Goal: Task Accomplishment & Management: Manage account settings

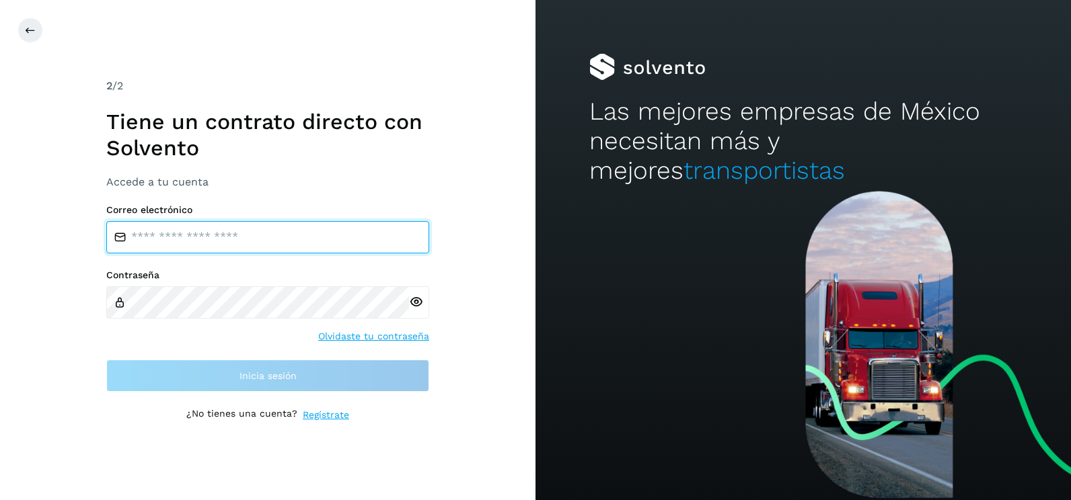
type input "**********"
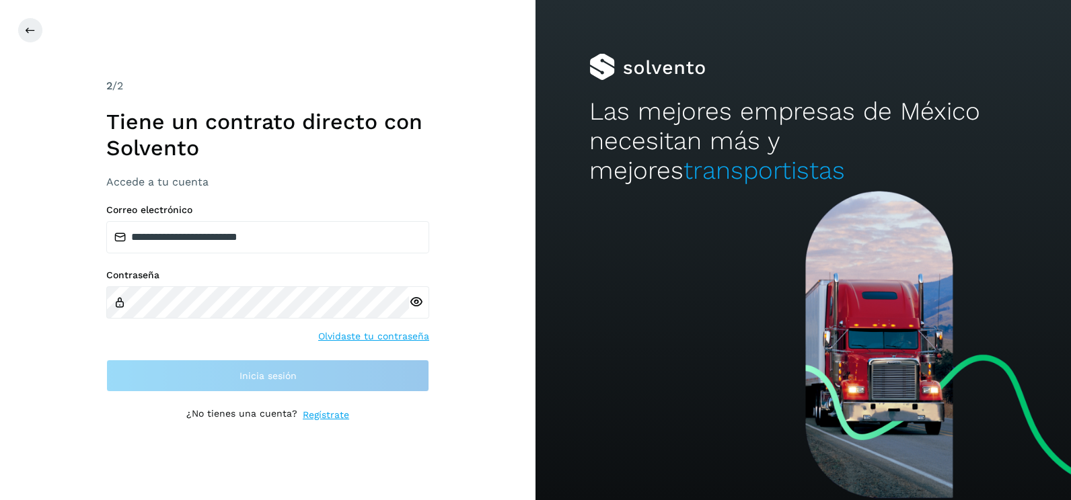
drag, startPoint x: 470, startPoint y: 269, endPoint x: 461, endPoint y: 287, distance: 19.6
click at [470, 269] on div "**********" at bounding box center [267, 250] width 535 height 500
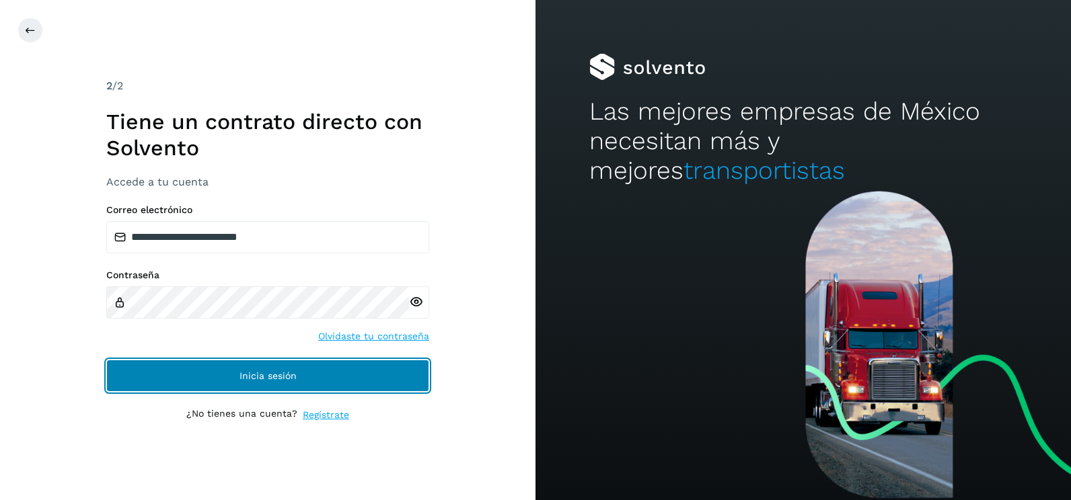
click at [386, 369] on button "Inicia sesión" at bounding box center [267, 376] width 323 height 32
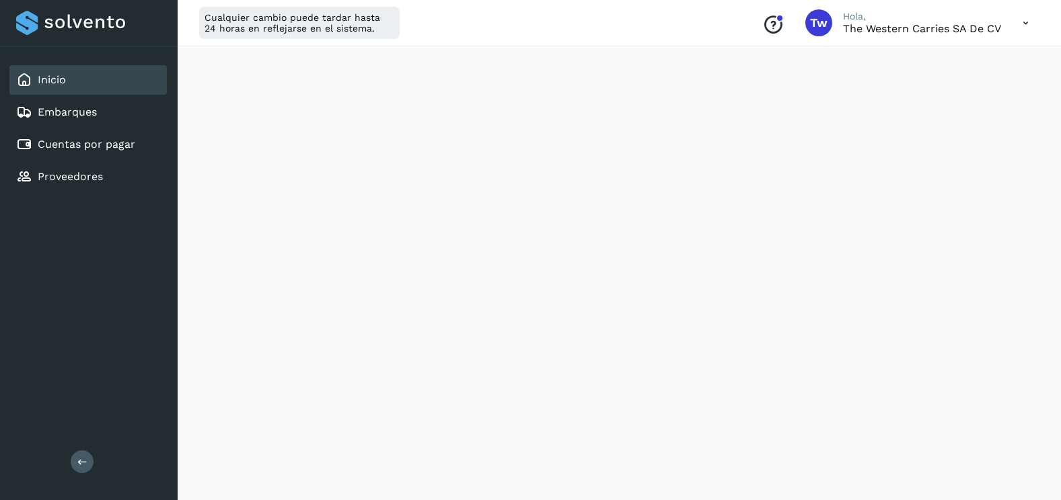
scroll to position [673, 0]
click at [116, 138] on link "Cuentas por pagar" at bounding box center [87, 144] width 98 height 13
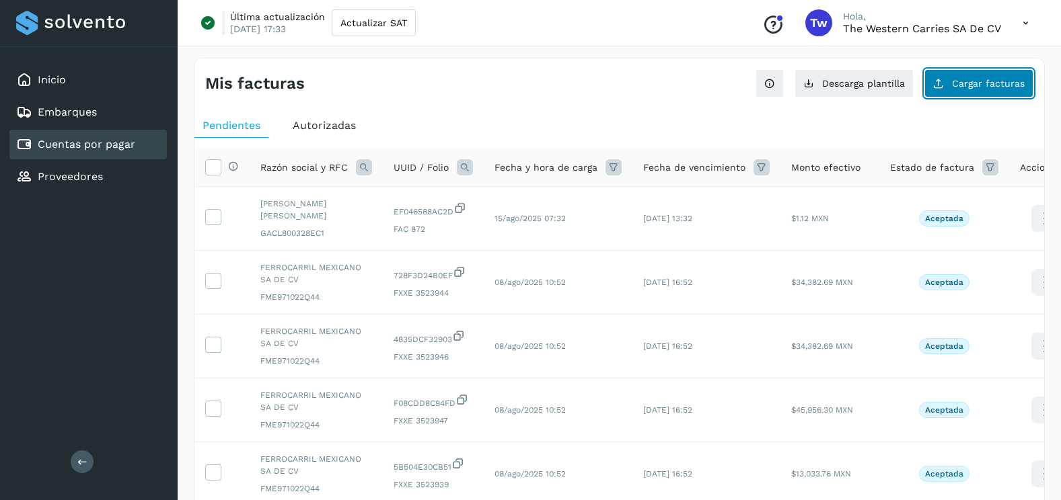
click at [968, 75] on button "Cargar facturas" at bounding box center [978, 83] width 109 height 28
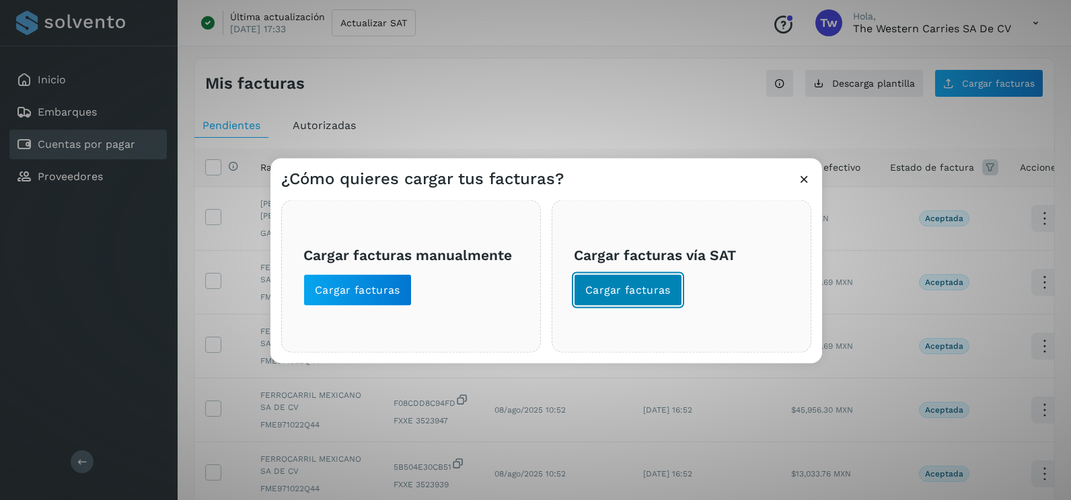
click at [634, 303] on button "Cargar facturas" at bounding box center [628, 290] width 108 height 32
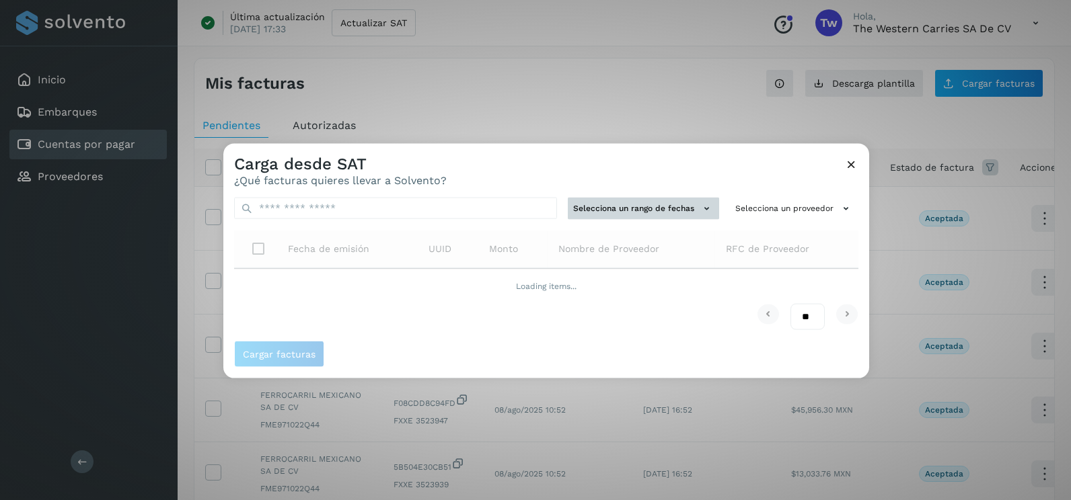
click at [614, 206] on button "Selecciona un rango de fechas" at bounding box center [643, 209] width 151 height 22
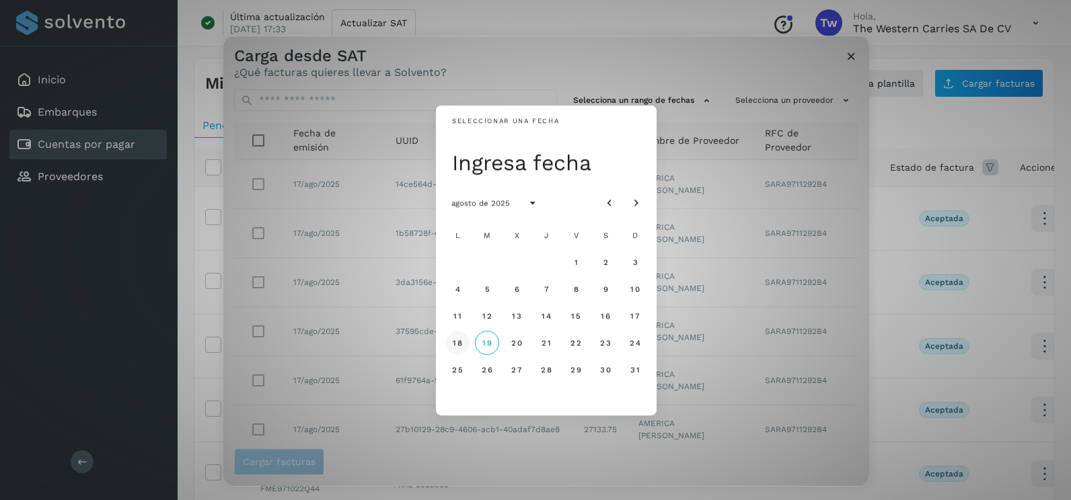
click at [456, 344] on span "18" at bounding box center [457, 342] width 10 height 9
click at [492, 344] on span "19" at bounding box center [487, 342] width 10 height 9
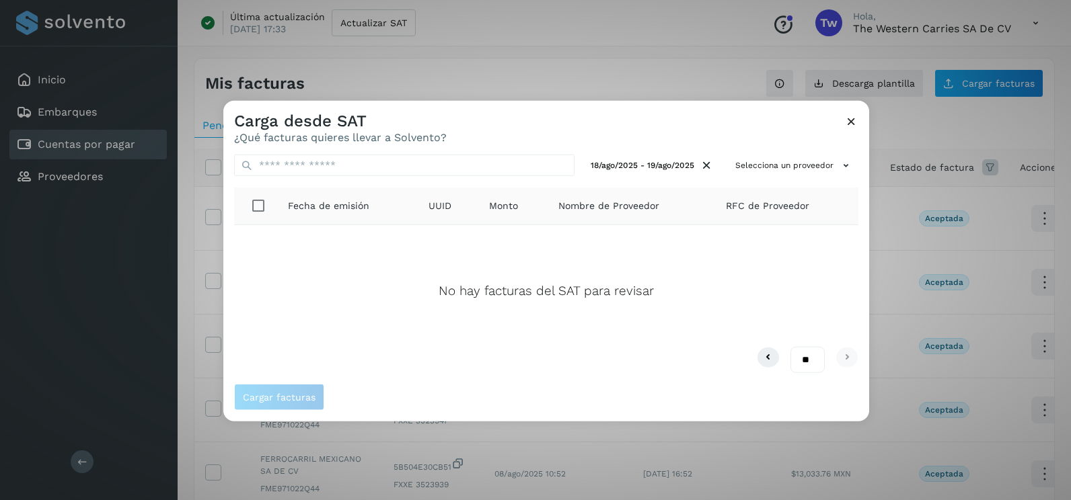
click at [856, 122] on icon at bounding box center [851, 121] width 14 height 14
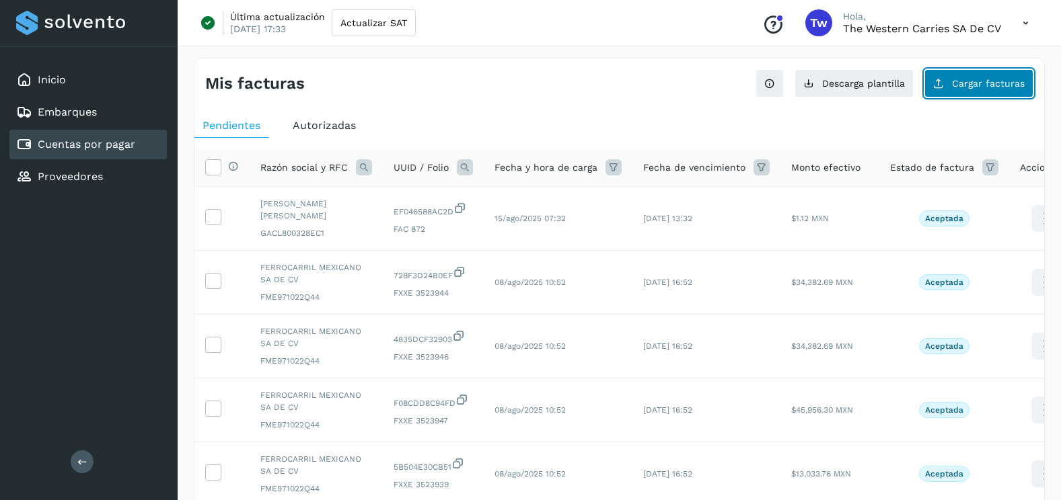
click at [974, 87] on span "Cargar facturas" at bounding box center [988, 83] width 73 height 9
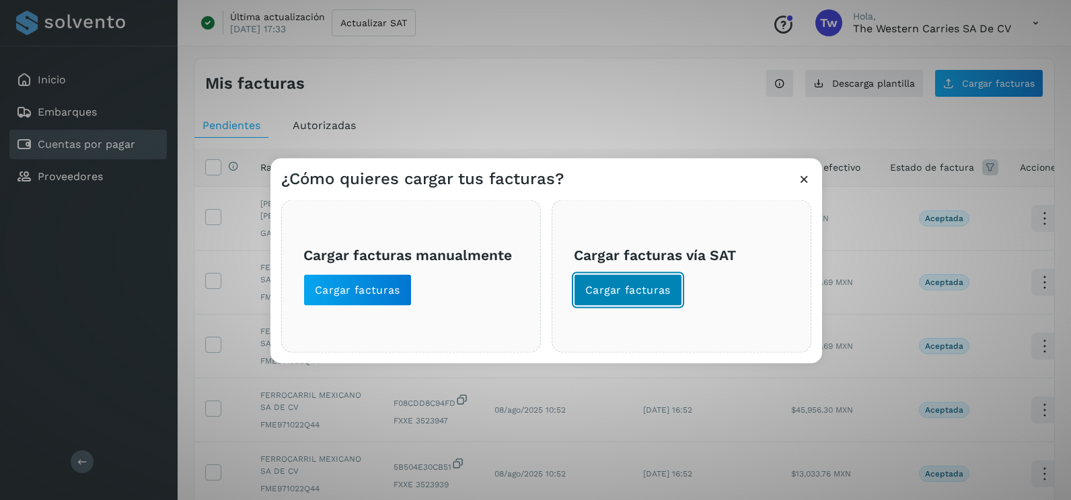
click at [621, 303] on button "Cargar facturas" at bounding box center [628, 290] width 108 height 32
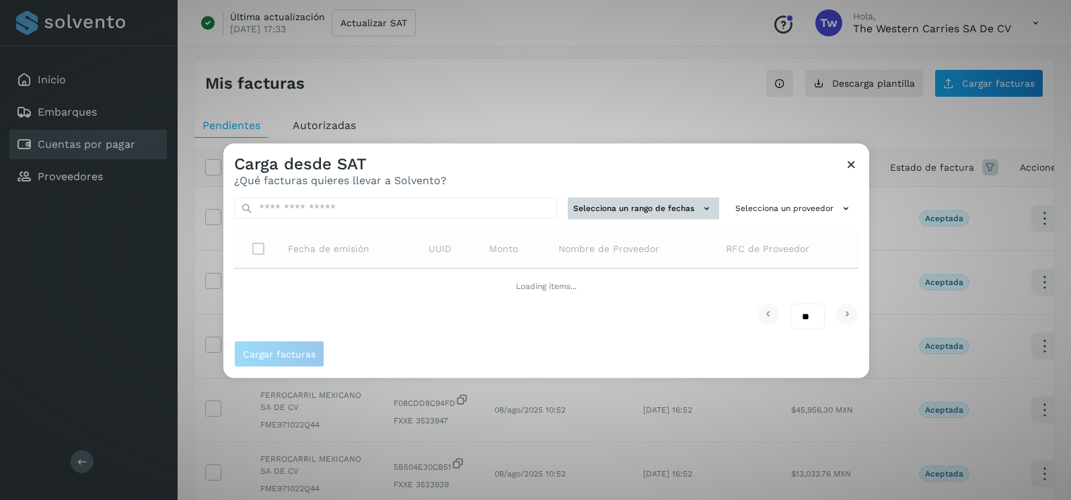
click at [616, 204] on button "Selecciona un rango de fechas" at bounding box center [643, 209] width 151 height 22
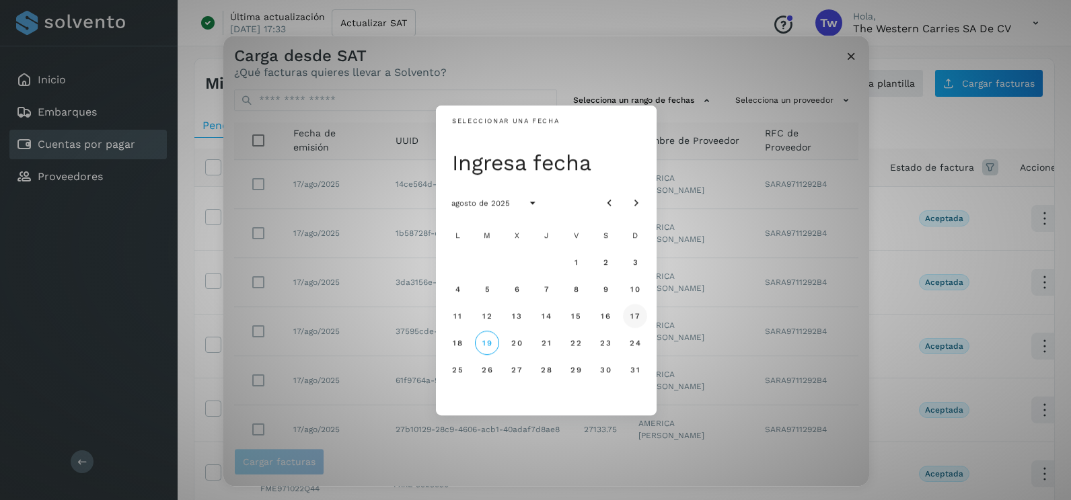
click at [638, 313] on span "17" at bounding box center [635, 315] width 10 height 9
click at [457, 337] on button "18" at bounding box center [457, 343] width 24 height 24
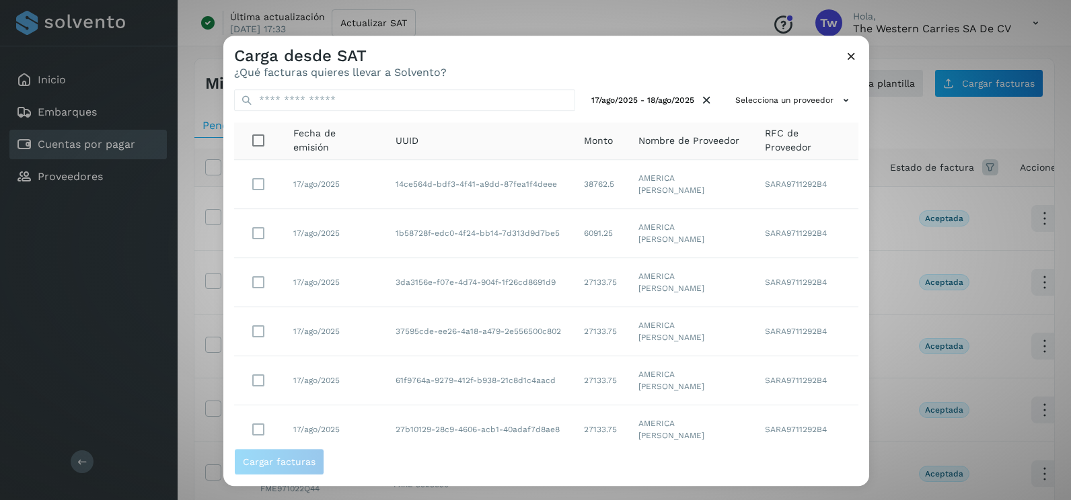
click at [805, 83] on div "17/ago/2025 - 18/ago/2025 Selecciona un proveedor Fecha de emisión UUID Monto N…" at bounding box center [546, 264] width 646 height 370
click at [805, 91] on button "Selecciona un proveedor" at bounding box center [794, 100] width 128 height 22
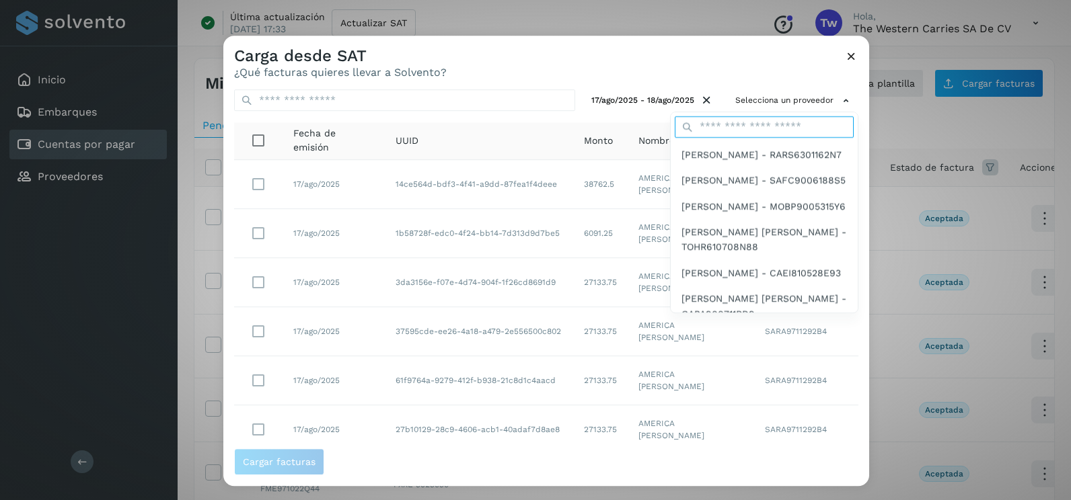
click at [756, 121] on input "text" at bounding box center [764, 127] width 179 height 22
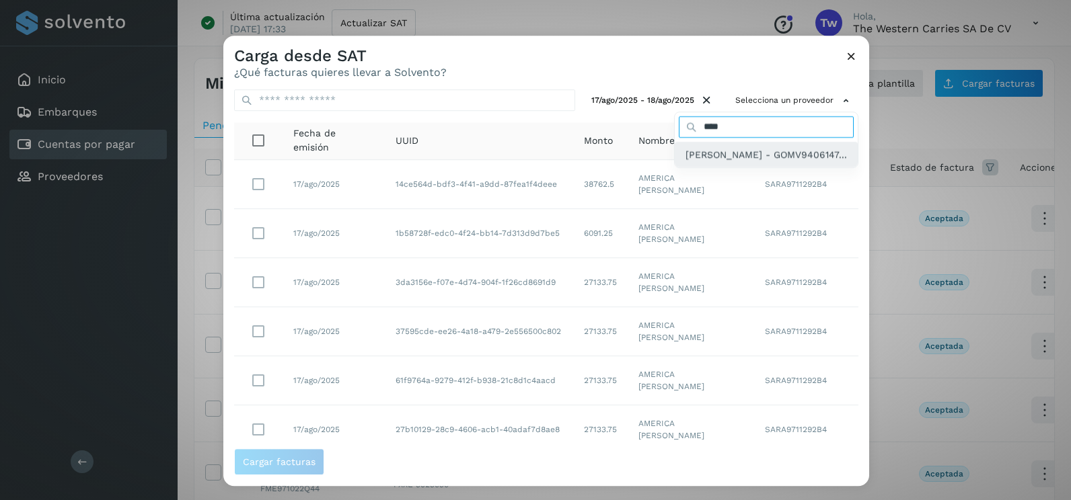
type input "****"
click at [708, 162] on span "[PERSON_NAME] - GOMV9406147..." at bounding box center [765, 154] width 161 height 15
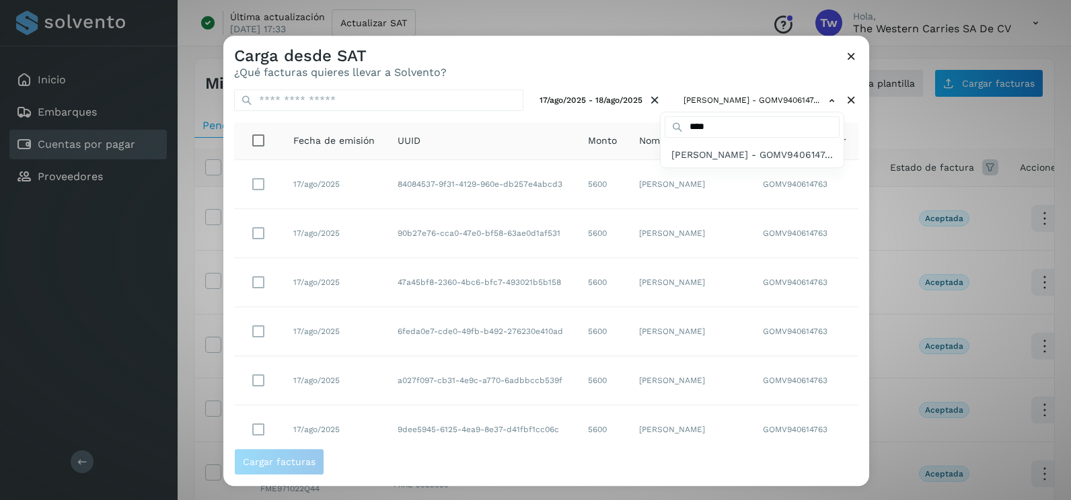
click at [688, 59] on div at bounding box center [758, 286] width 1071 height 500
click at [578, 109] on button "17/ago/2025 - 18/ago/2025" at bounding box center [600, 100] width 133 height 22
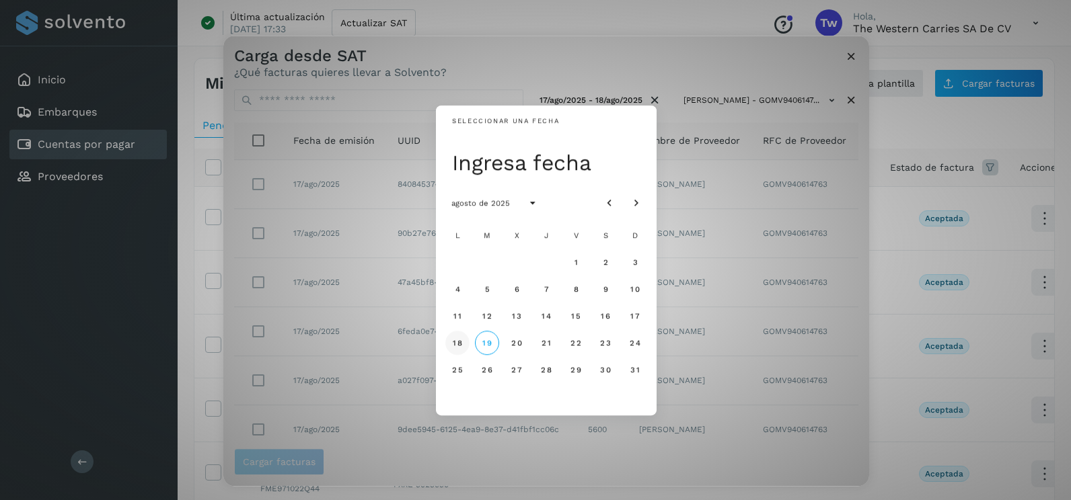
click at [461, 343] on span "18" at bounding box center [457, 342] width 10 height 9
click at [489, 342] on span "19" at bounding box center [487, 342] width 10 height 9
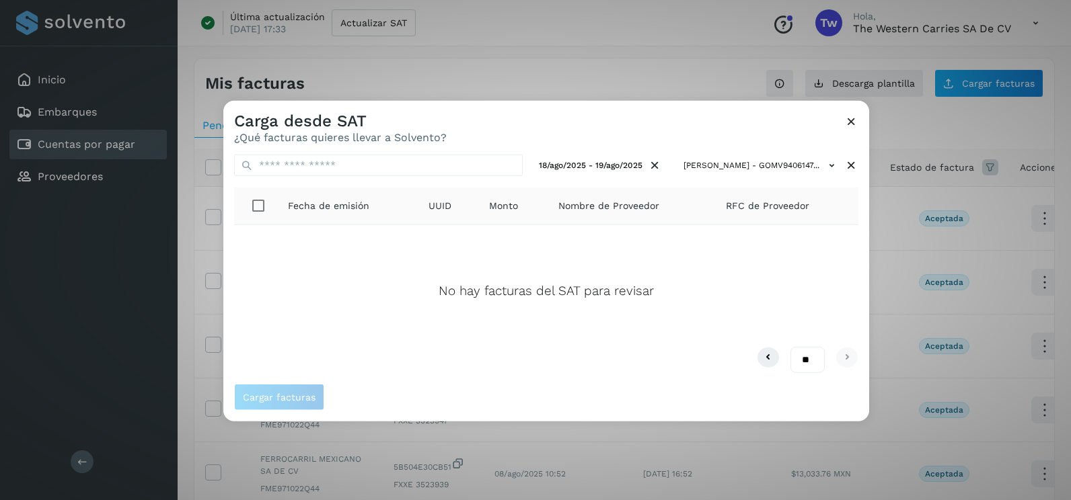
click at [855, 121] on icon at bounding box center [851, 121] width 14 height 14
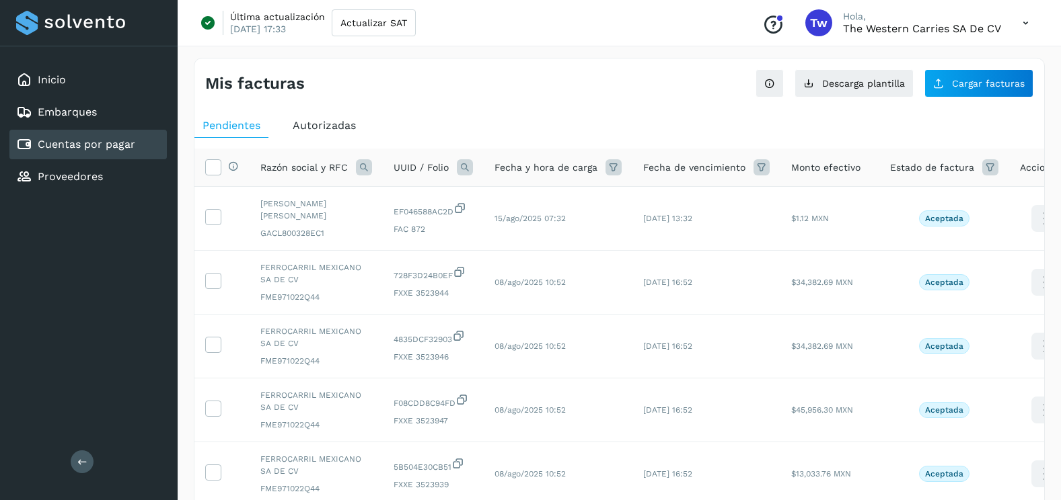
click at [309, 115] on div "Autorizadas" at bounding box center [324, 126] width 79 height 24
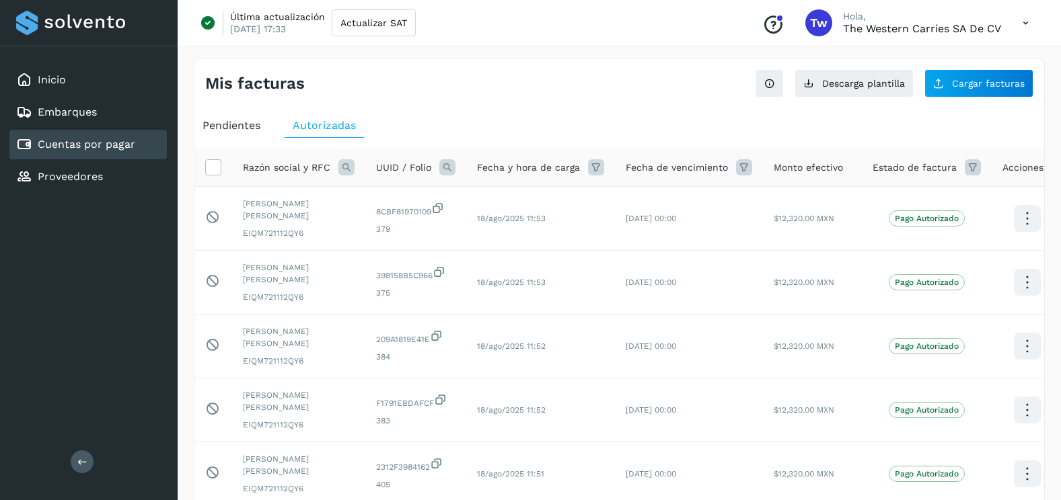
click at [254, 124] on span "Pendientes" at bounding box center [231, 125] width 58 height 13
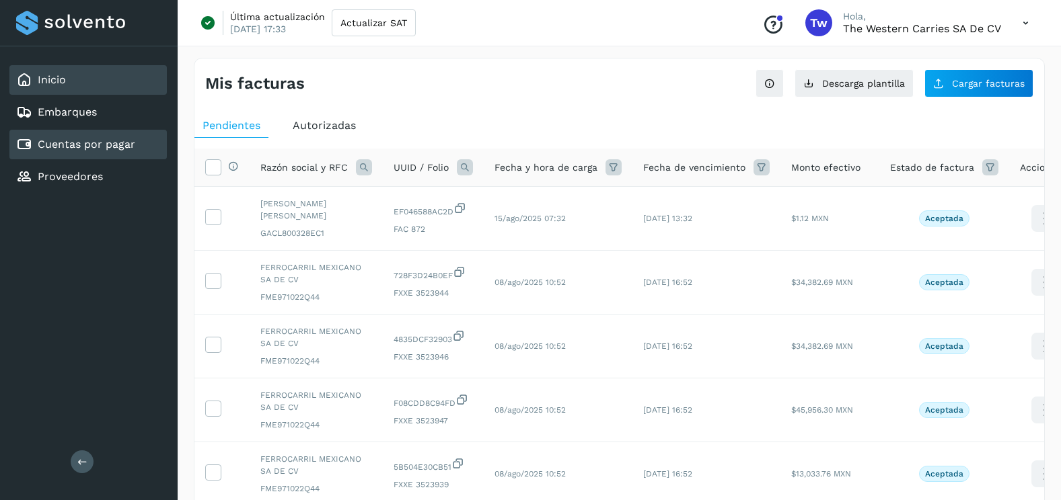
click at [76, 78] on div "Inicio" at bounding box center [87, 80] width 157 height 30
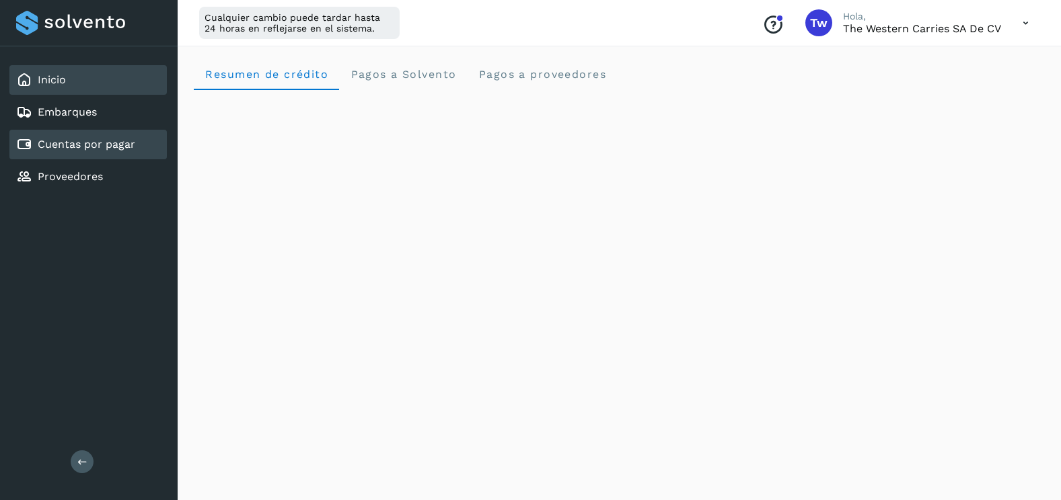
click at [136, 146] on div "Cuentas por pagar" at bounding box center [87, 145] width 157 height 30
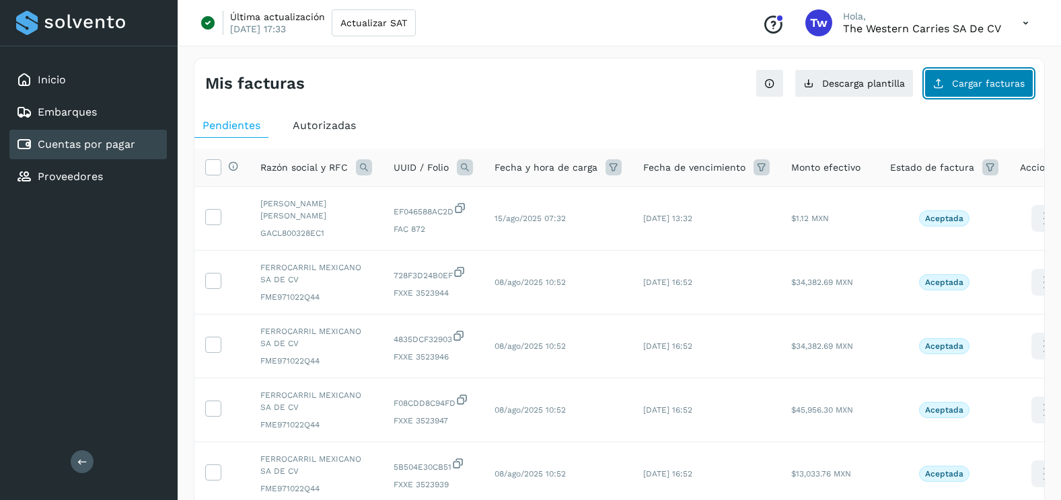
click at [975, 91] on button "Cargar facturas" at bounding box center [978, 83] width 109 height 28
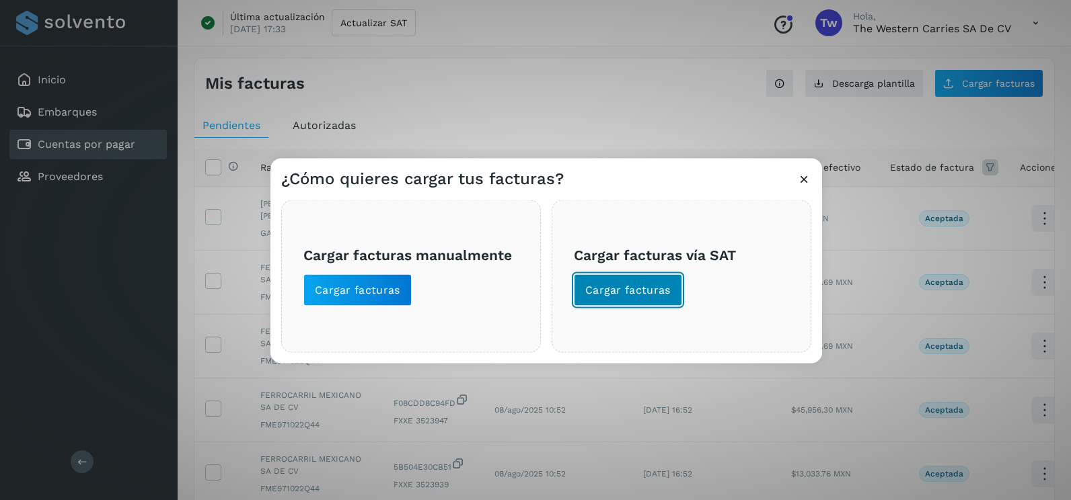
click at [641, 290] on span "Cargar facturas" at bounding box center [627, 290] width 85 height 15
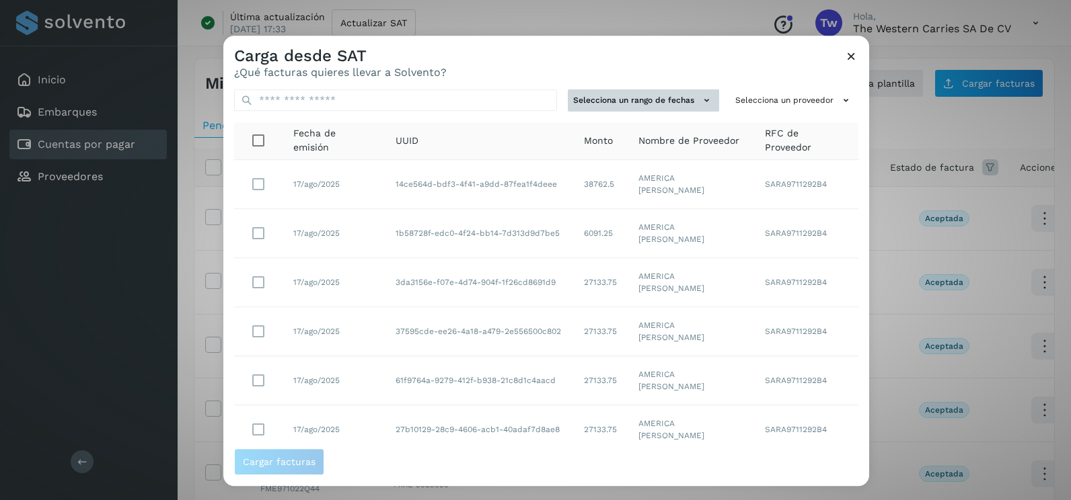
click at [661, 108] on button "Selecciona un rango de fechas" at bounding box center [643, 100] width 151 height 22
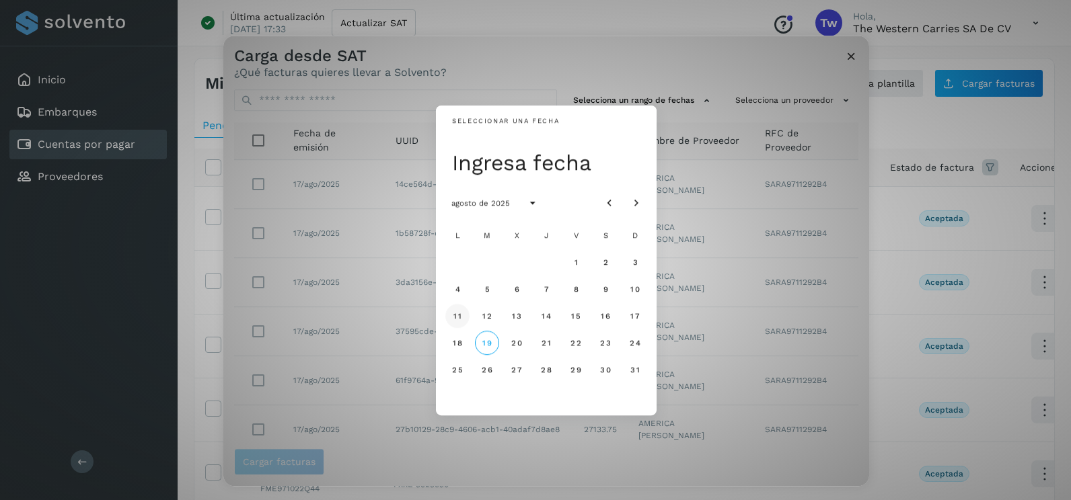
click at [453, 313] on span "11" at bounding box center [457, 315] width 9 height 9
click at [488, 313] on span "12" at bounding box center [487, 315] width 10 height 9
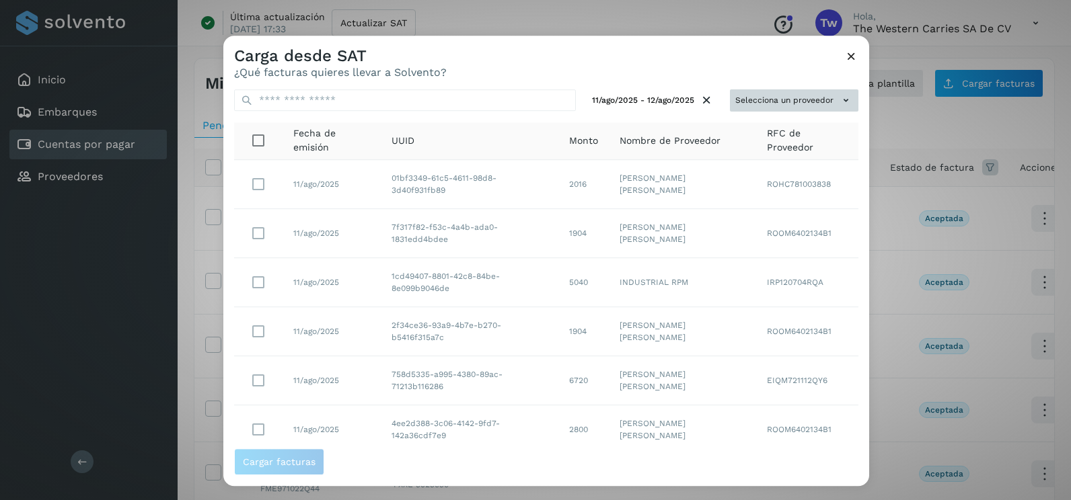
click at [750, 95] on button "Selecciona un proveedor" at bounding box center [794, 100] width 128 height 22
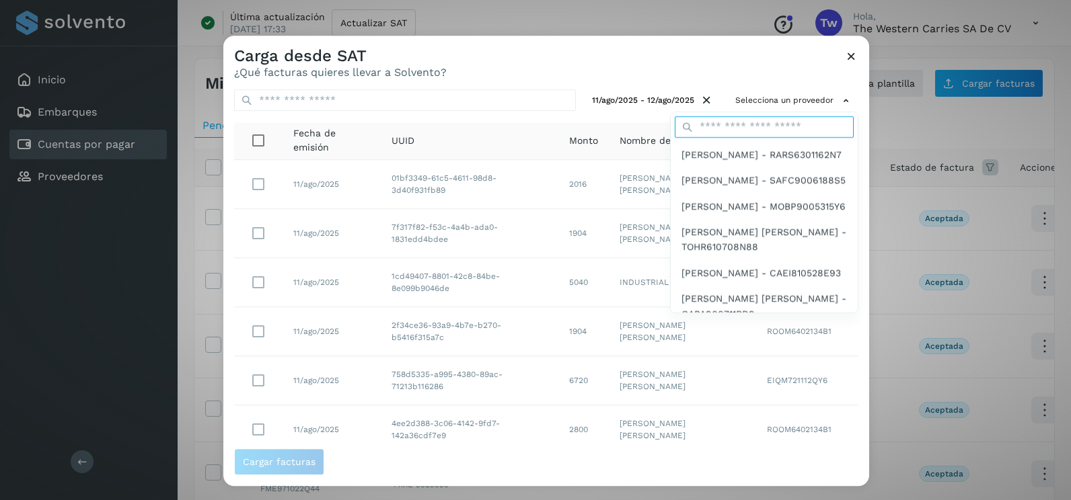
click at [716, 131] on input "text" at bounding box center [764, 127] width 179 height 22
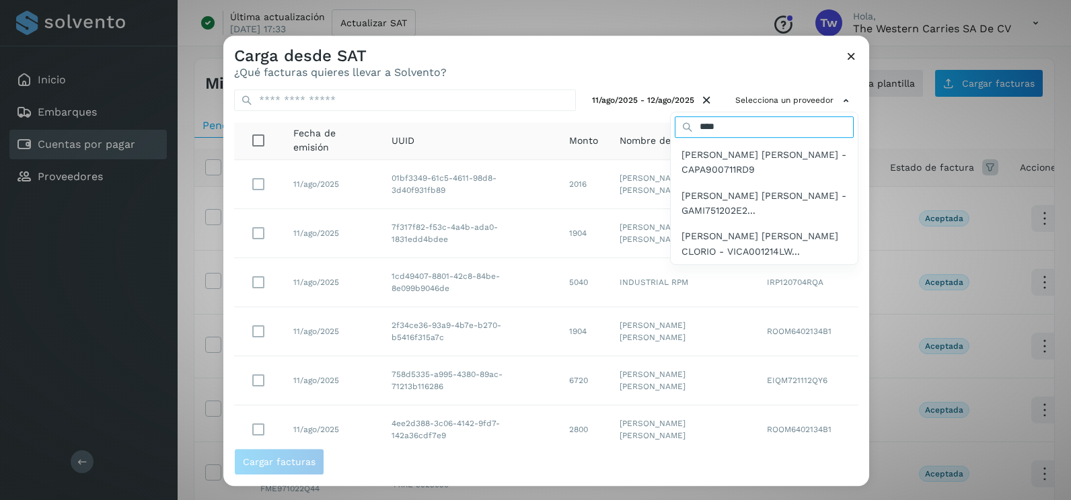
type input "*********"
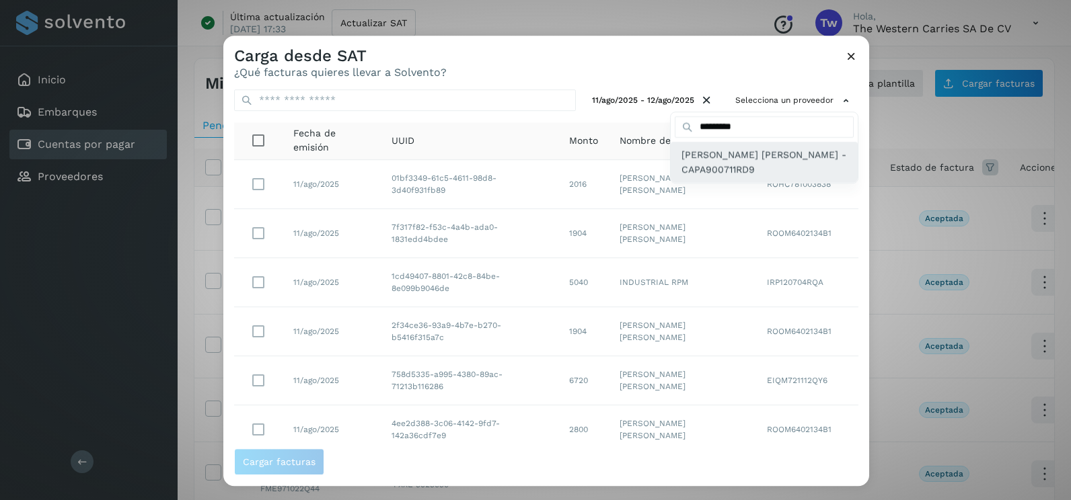
click at [749, 163] on span "[PERSON_NAME] [PERSON_NAME] - CAPA900711RD9" at bounding box center [763, 162] width 165 height 30
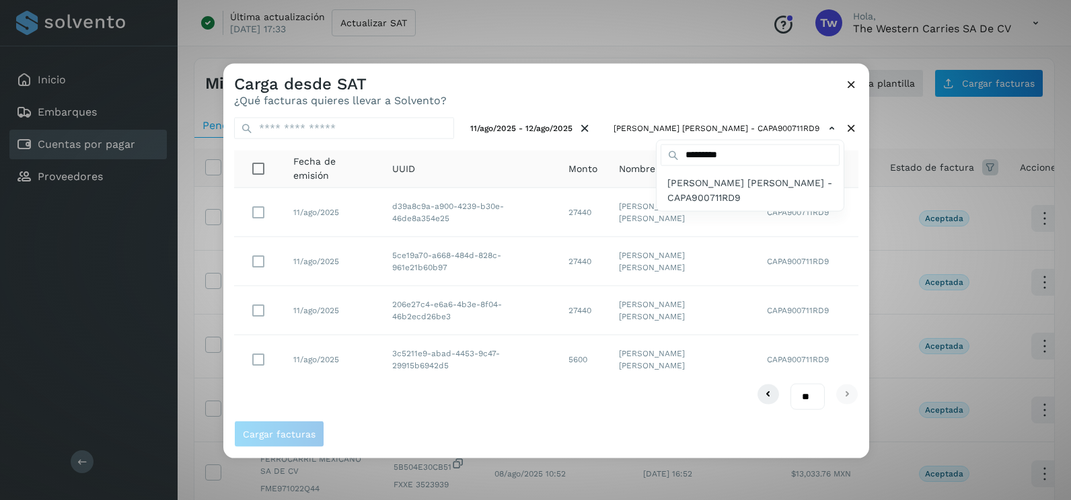
click at [737, 90] on div at bounding box center [758, 314] width 1071 height 500
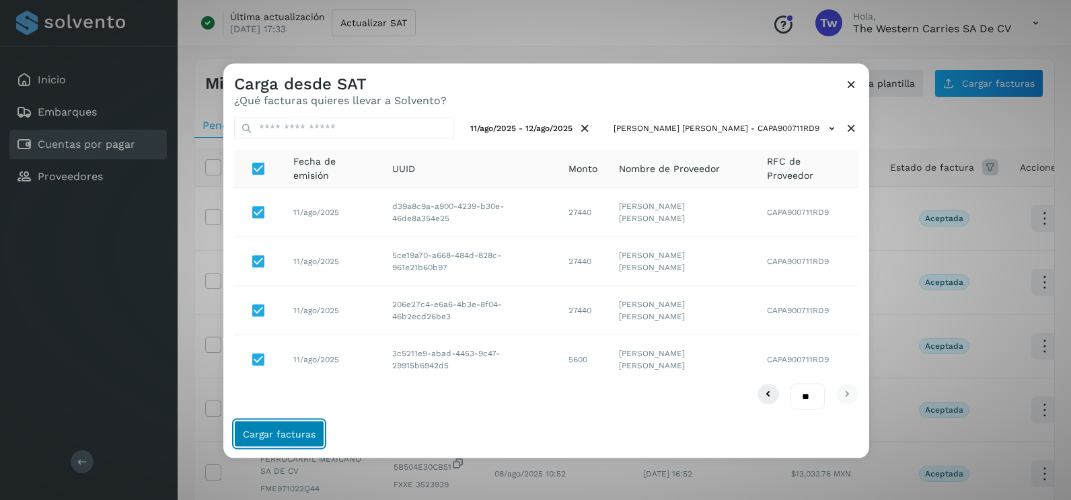
click at [279, 426] on button "Cargar facturas" at bounding box center [279, 433] width 90 height 27
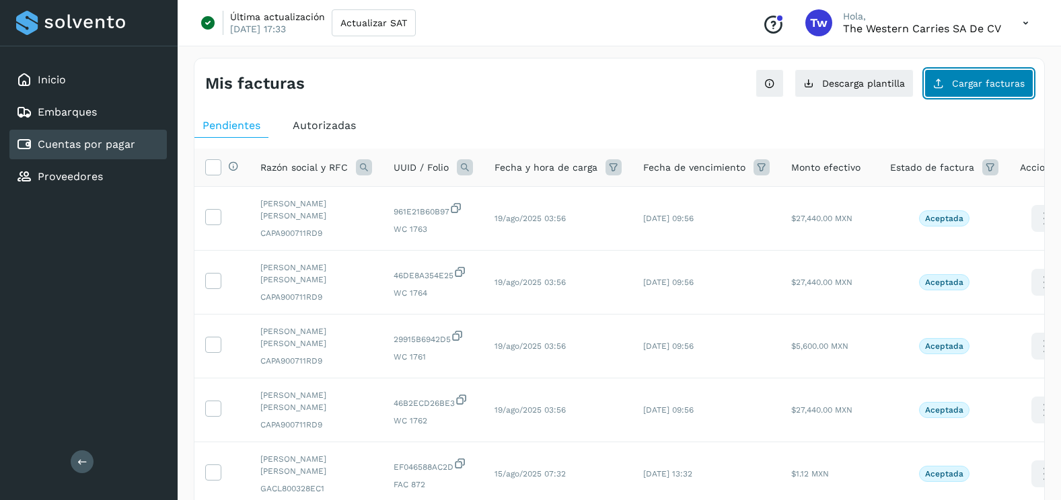
click at [987, 75] on button "Cargar facturas" at bounding box center [978, 83] width 109 height 28
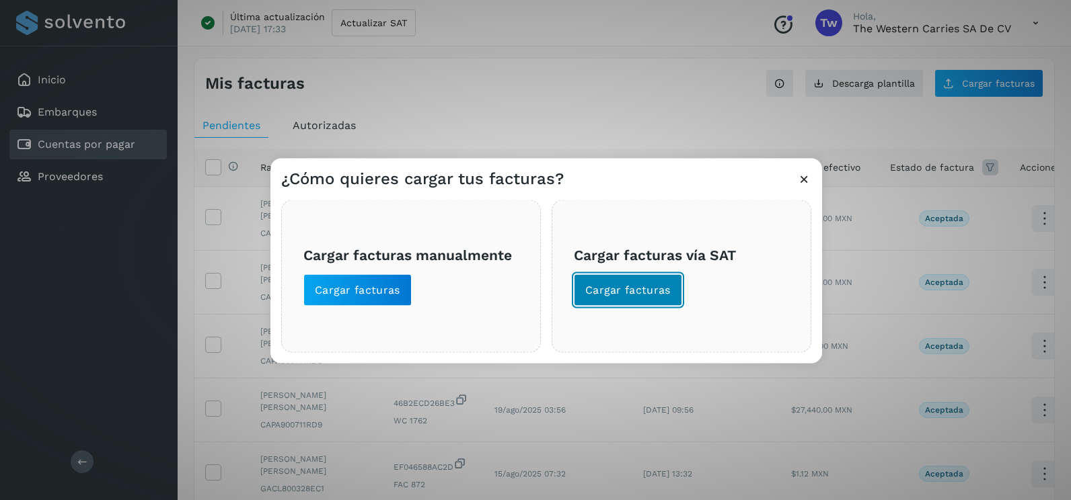
click at [661, 287] on span "Cargar facturas" at bounding box center [627, 290] width 85 height 15
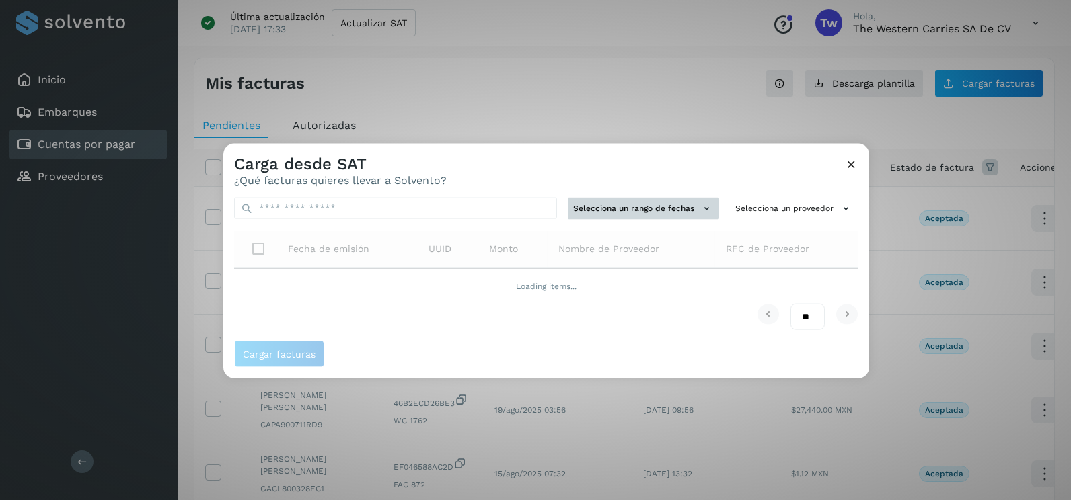
click at [632, 200] on button "Selecciona un rango de fechas" at bounding box center [643, 209] width 151 height 22
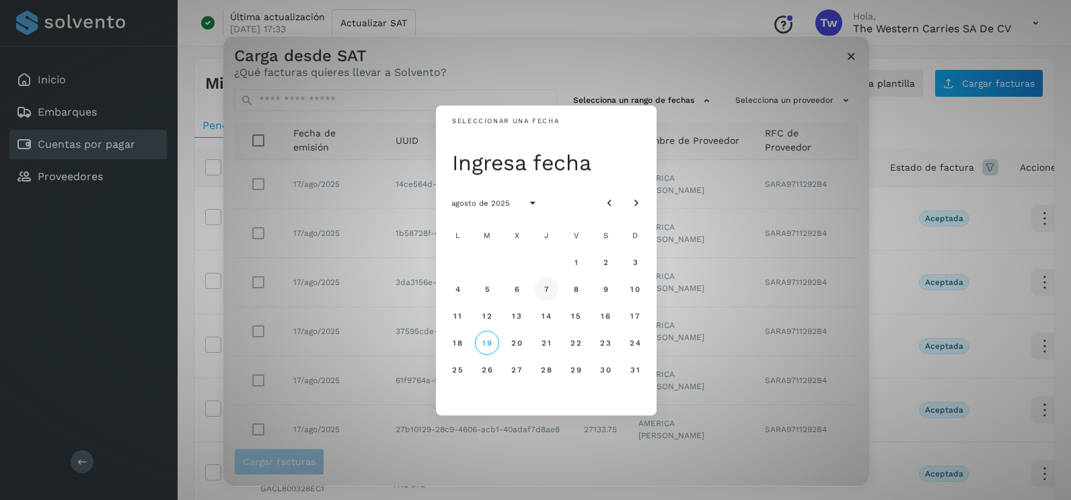
click at [548, 291] on span "7" at bounding box center [546, 289] width 6 height 9
click at [576, 293] on span "8" at bounding box center [575, 289] width 6 height 9
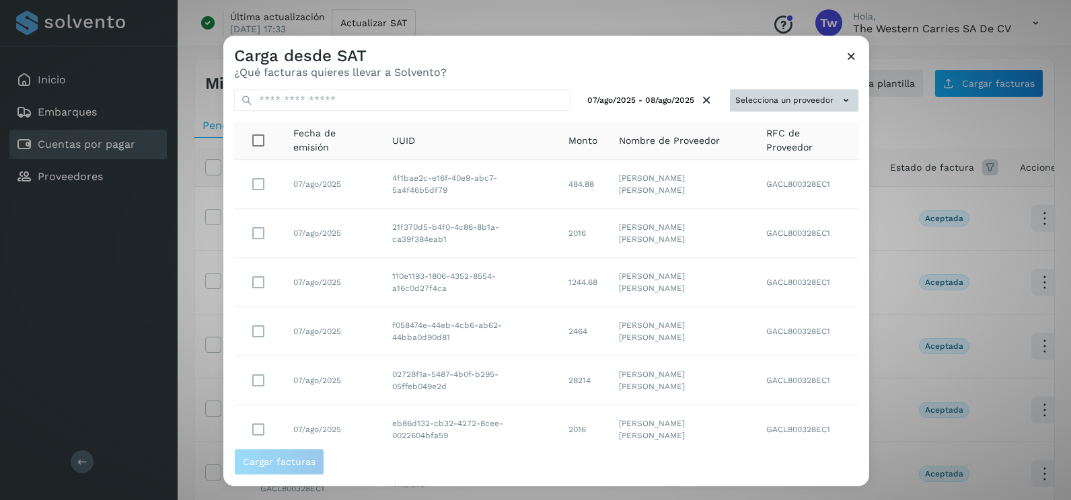
click at [798, 104] on button "Selecciona un proveedor" at bounding box center [794, 100] width 128 height 22
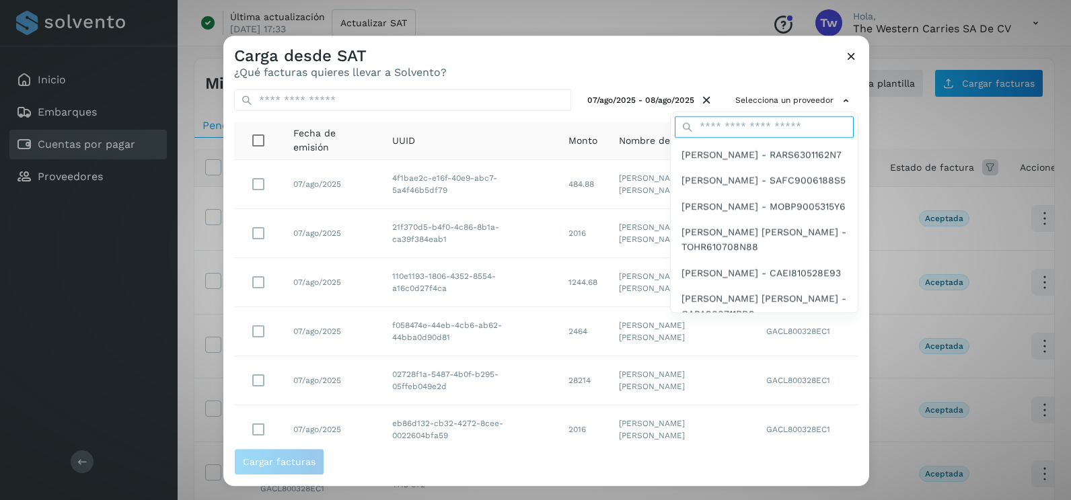
click at [757, 124] on input "text" at bounding box center [764, 127] width 179 height 22
type input "*********"
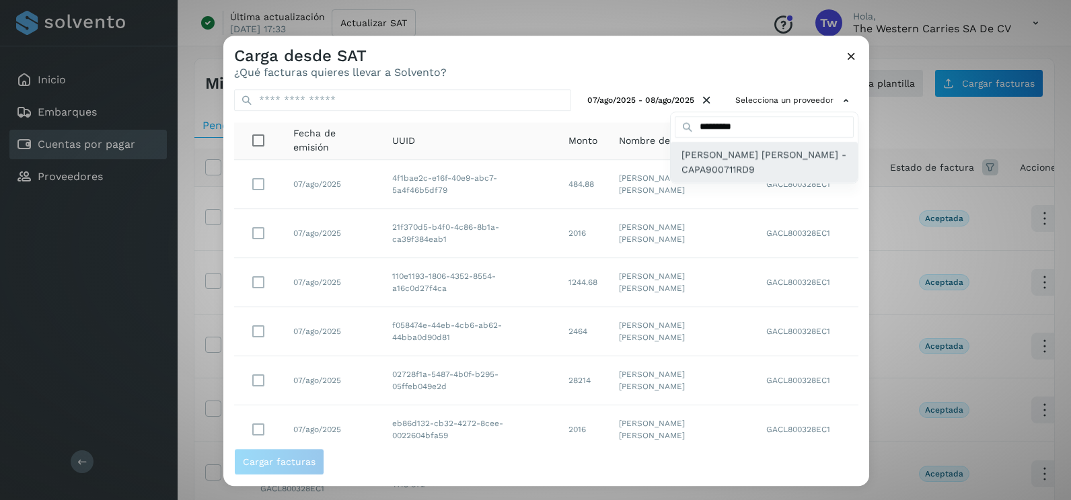
click at [730, 159] on span "[PERSON_NAME] [PERSON_NAME] - CAPA900711RD9" at bounding box center [763, 162] width 165 height 30
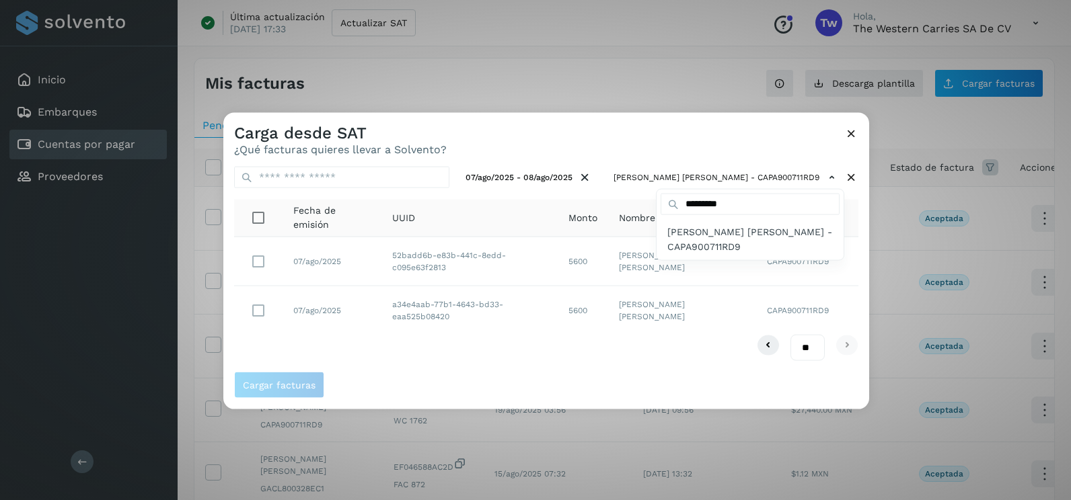
click at [449, 347] on div at bounding box center [758, 363] width 1071 height 500
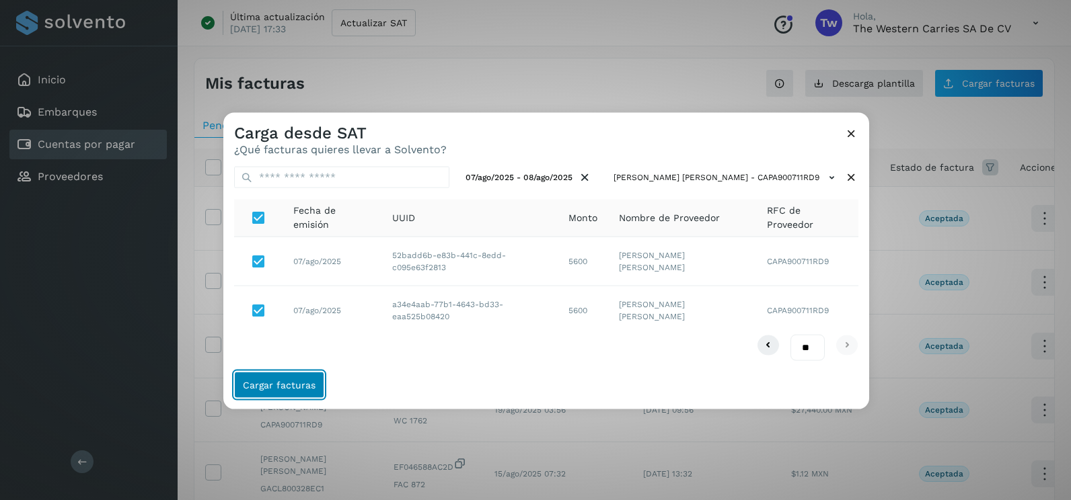
click at [285, 380] on span "Cargar facturas" at bounding box center [279, 384] width 73 height 9
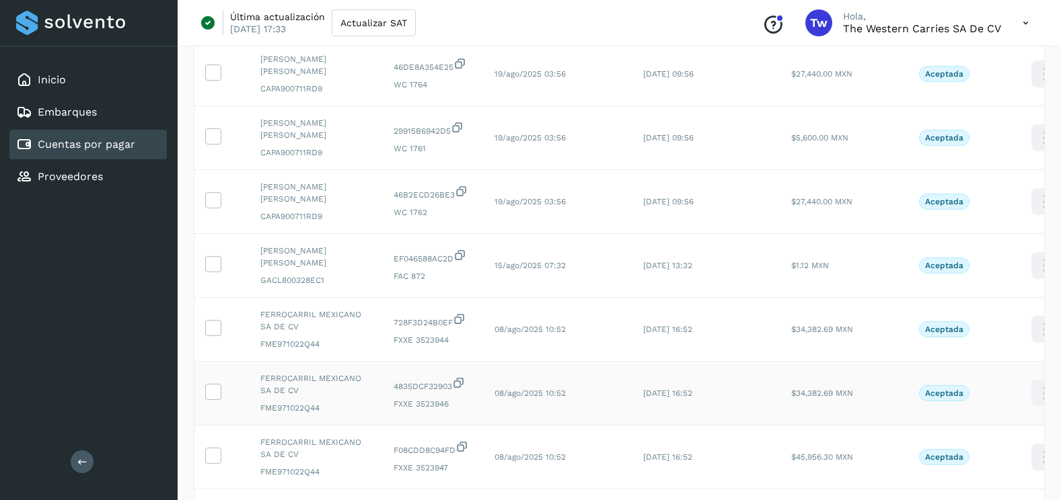
scroll to position [269, 0]
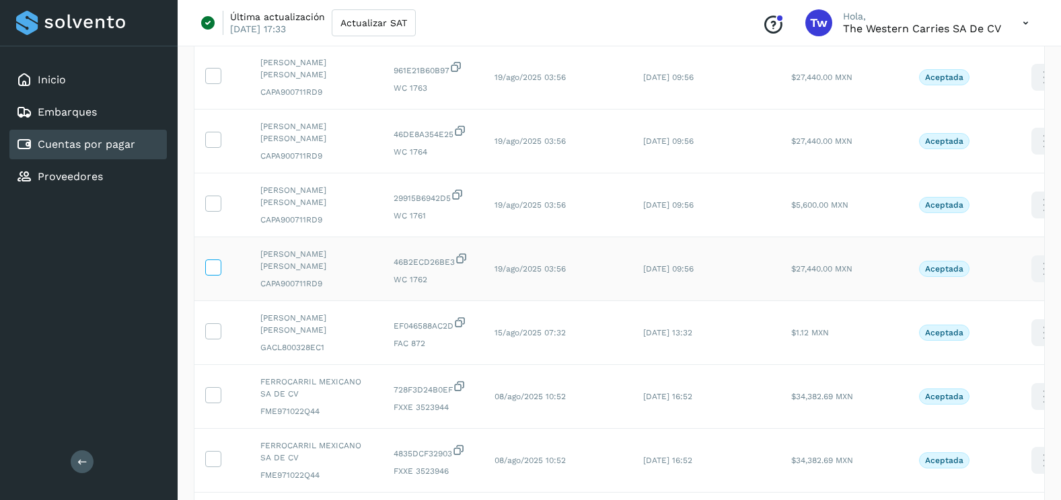
click at [213, 266] on span at bounding box center [213, 270] width 14 height 9
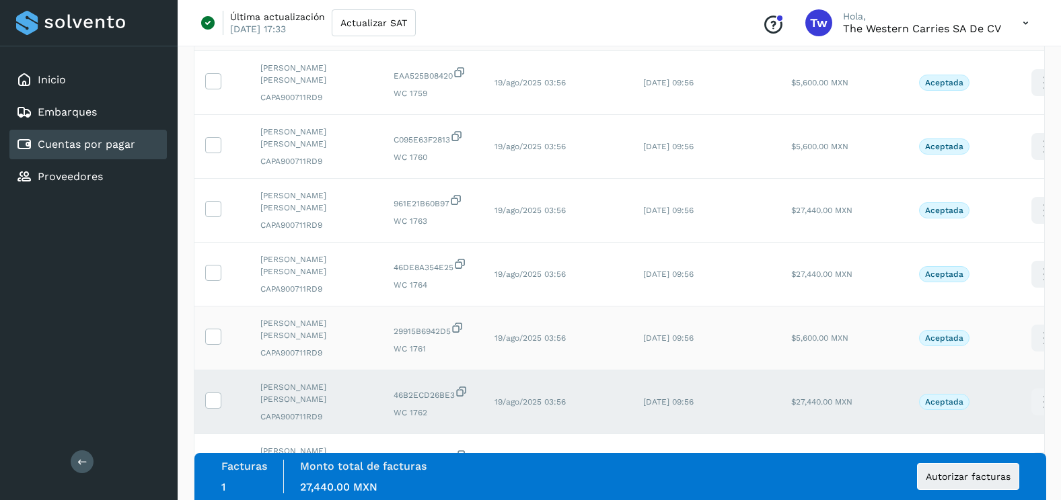
scroll to position [135, 0]
click at [213, 330] on icon at bounding box center [213, 337] width 14 height 14
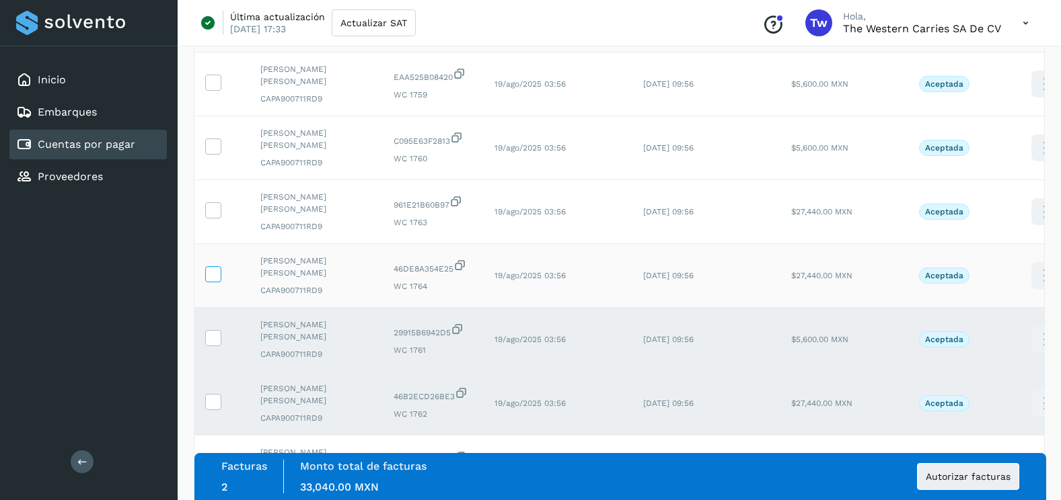
click at [217, 266] on icon at bounding box center [213, 273] width 14 height 14
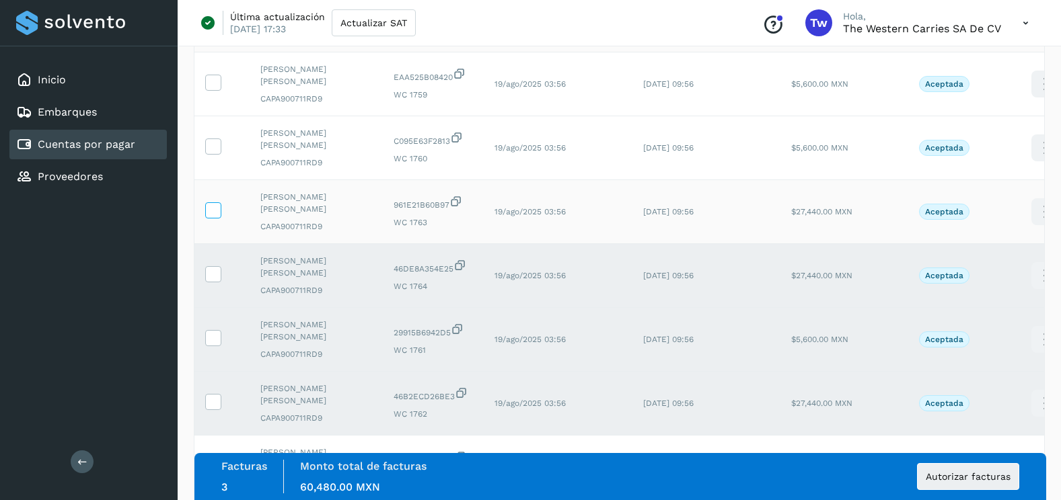
click at [217, 202] on icon at bounding box center [213, 209] width 14 height 14
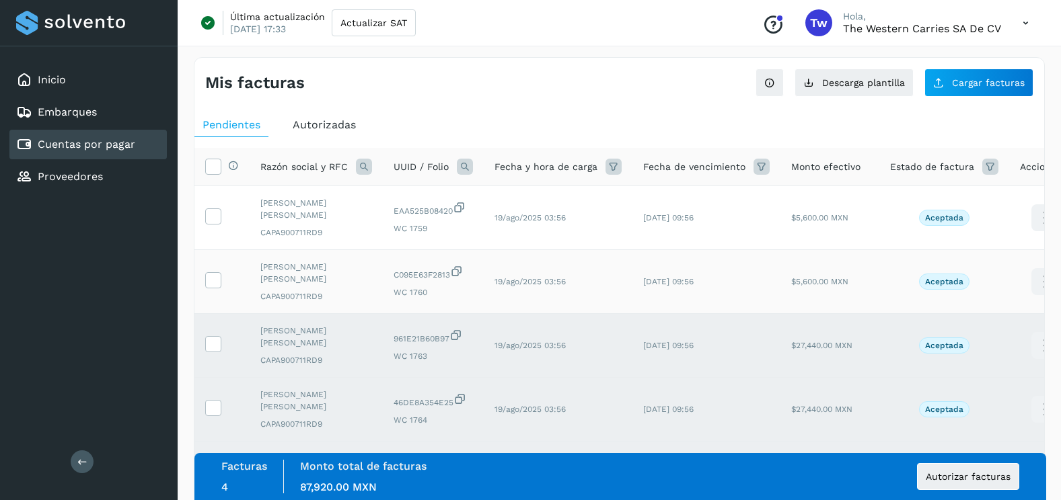
scroll to position [0, 0]
drag, startPoint x: 215, startPoint y: 271, endPoint x: 229, endPoint y: 207, distance: 65.4
click at [215, 273] on icon at bounding box center [213, 280] width 14 height 14
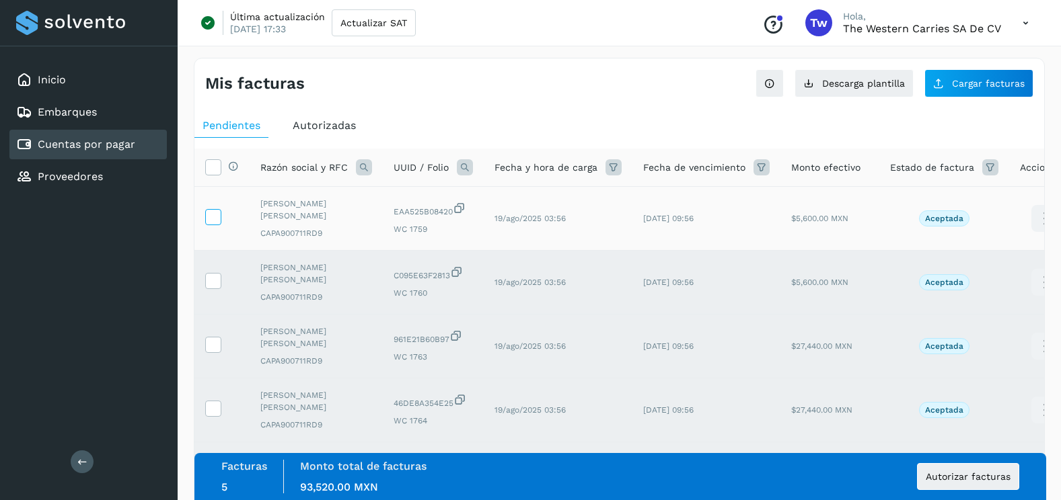
click at [211, 209] on icon at bounding box center [213, 216] width 14 height 14
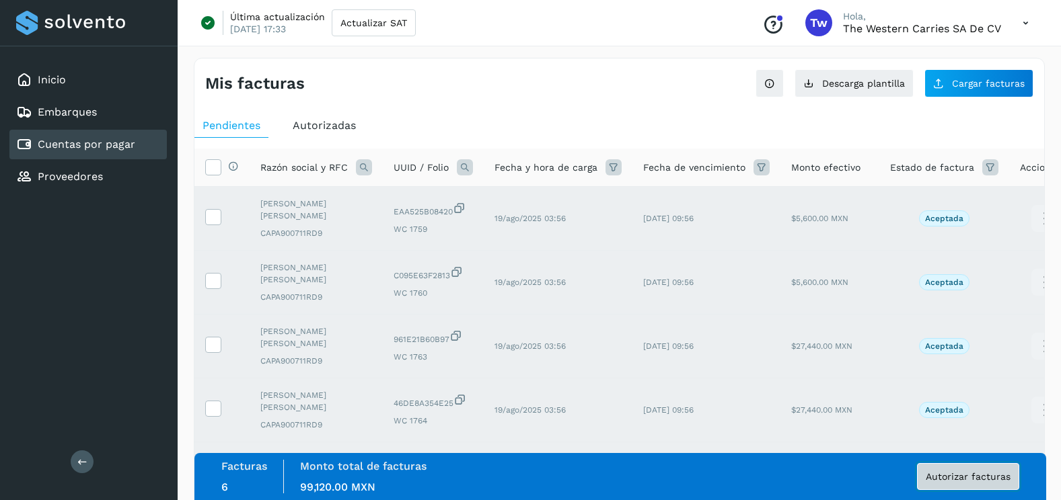
click at [979, 479] on span "Autorizar facturas" at bounding box center [968, 476] width 85 height 9
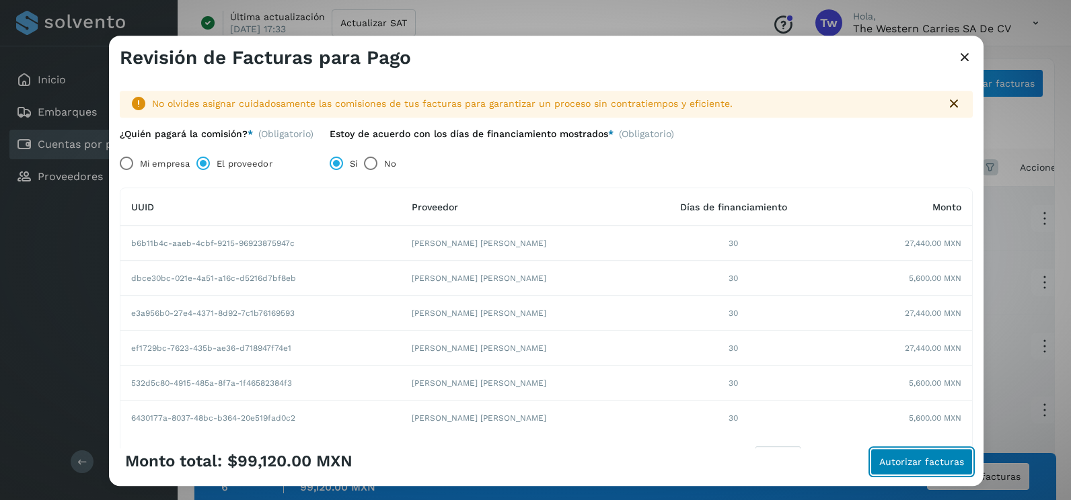
click at [896, 470] on button "Autorizar facturas" at bounding box center [921, 462] width 102 height 27
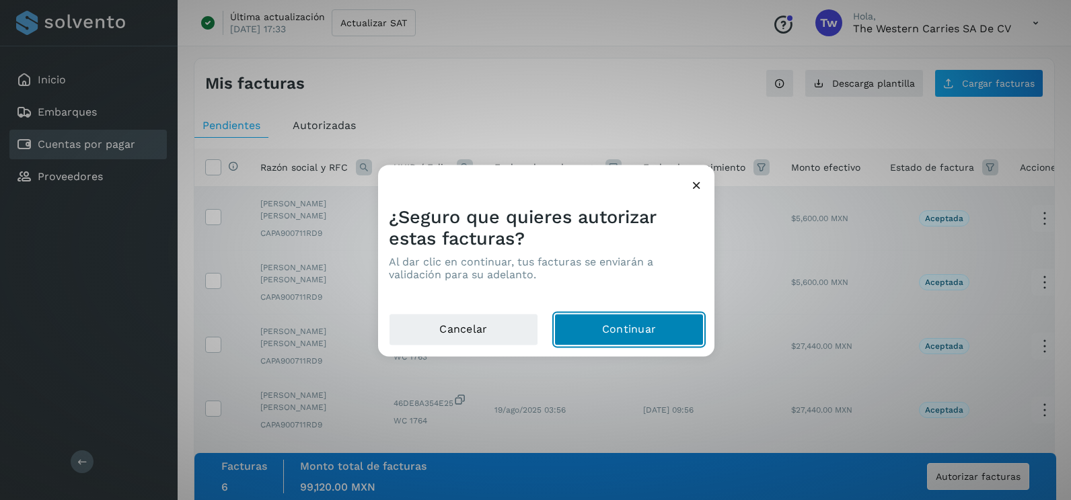
click at [624, 334] on button "Continuar" at bounding box center [628, 330] width 149 height 32
